Goal: Browse casually: Explore the website without a specific task or goal

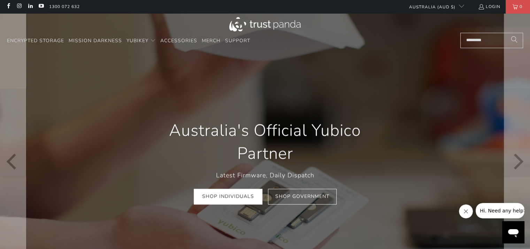
scroll to position [139, 0]
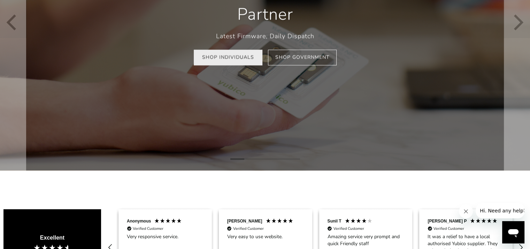
click at [233, 53] on link "Shop Individuals" at bounding box center [228, 58] width 69 height 16
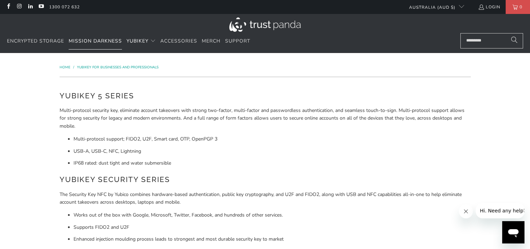
click at [96, 44] on span "Mission Darkness" at bounding box center [95, 41] width 53 height 7
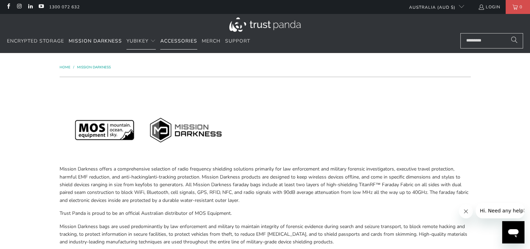
click at [187, 39] on span "Accessories" at bounding box center [178, 41] width 37 height 7
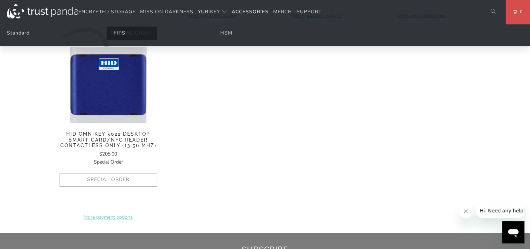
scroll to position [418, 0]
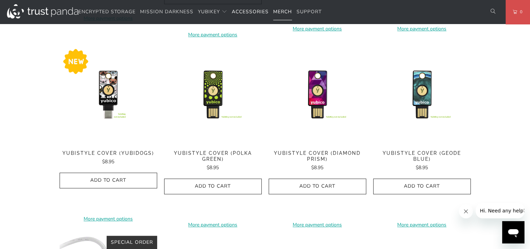
click at [284, 12] on span "Merch" at bounding box center [282, 11] width 19 height 7
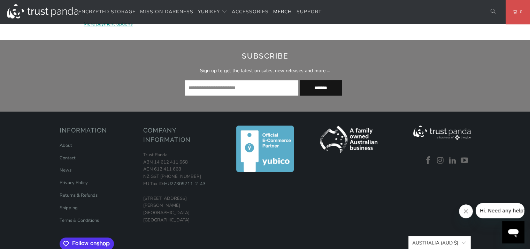
scroll to position [453, 0]
